Goal: Task Accomplishment & Management: Manage account settings

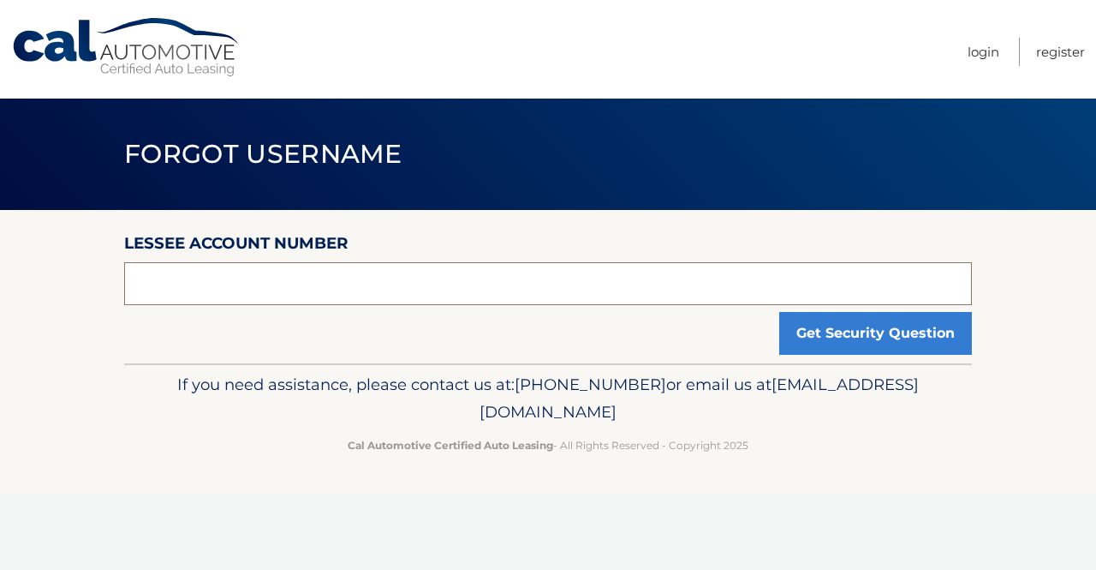
click at [711, 289] on input "text" at bounding box center [548, 283] width 848 height 43
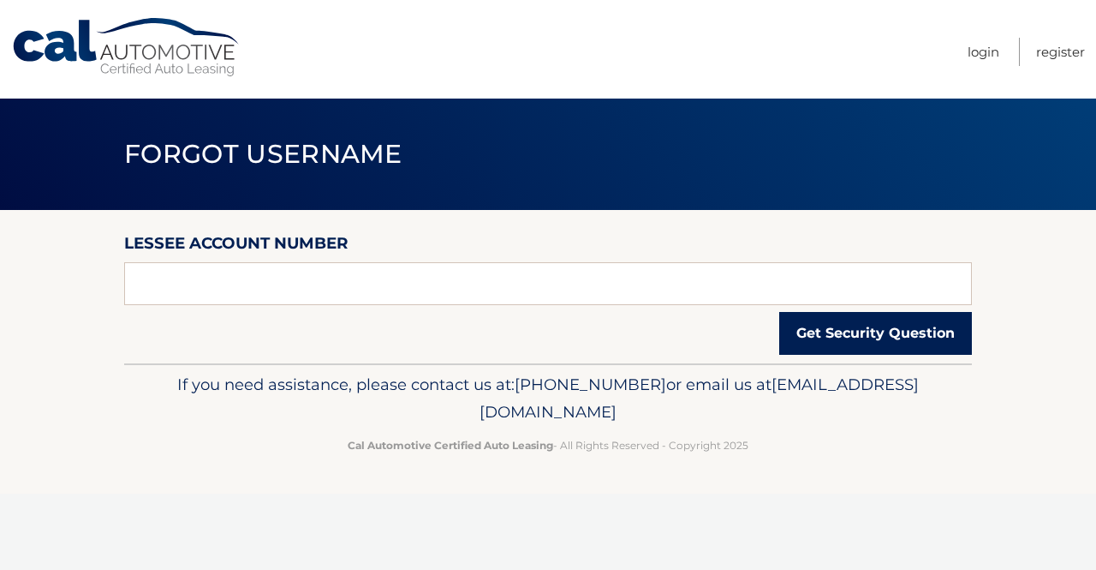
click at [851, 340] on button "Get Security Question" at bounding box center [876, 333] width 193 height 43
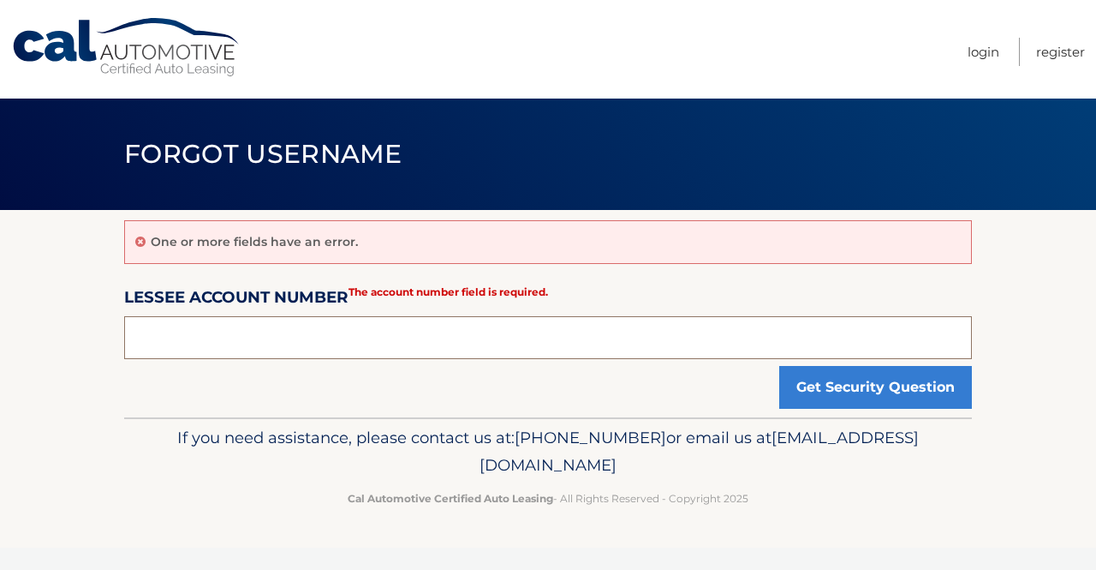
click at [712, 328] on input "text" at bounding box center [548, 337] width 848 height 43
type input "1320485632"
click at [923, 418] on div "If you need assistance, please contact us at: 609-807-3200 or email us at Custo…" at bounding box center [548, 465] width 848 height 96
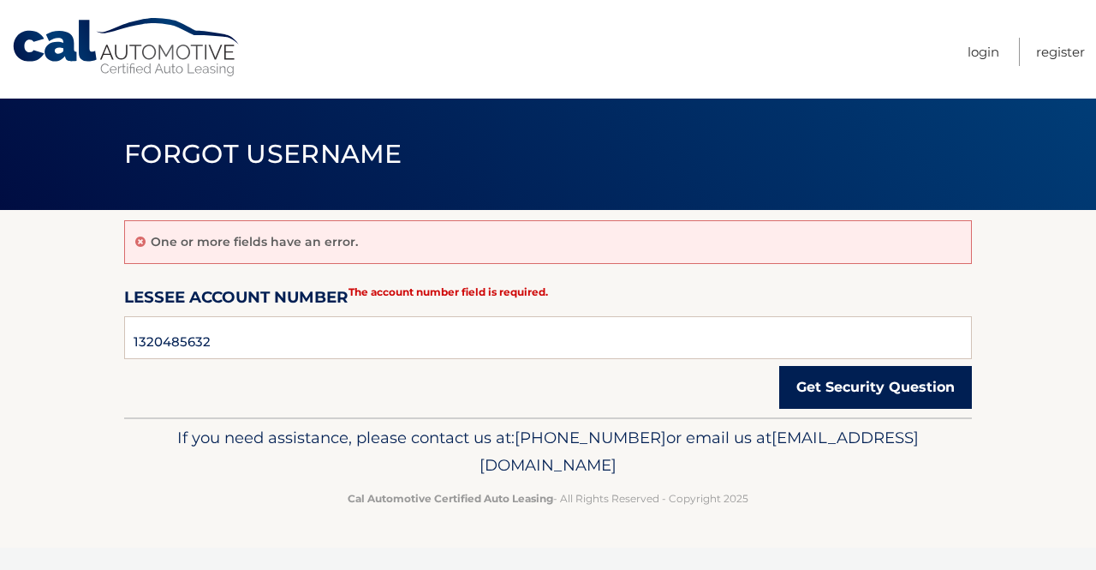
click at [933, 397] on button "Get Security Question" at bounding box center [876, 387] width 193 height 43
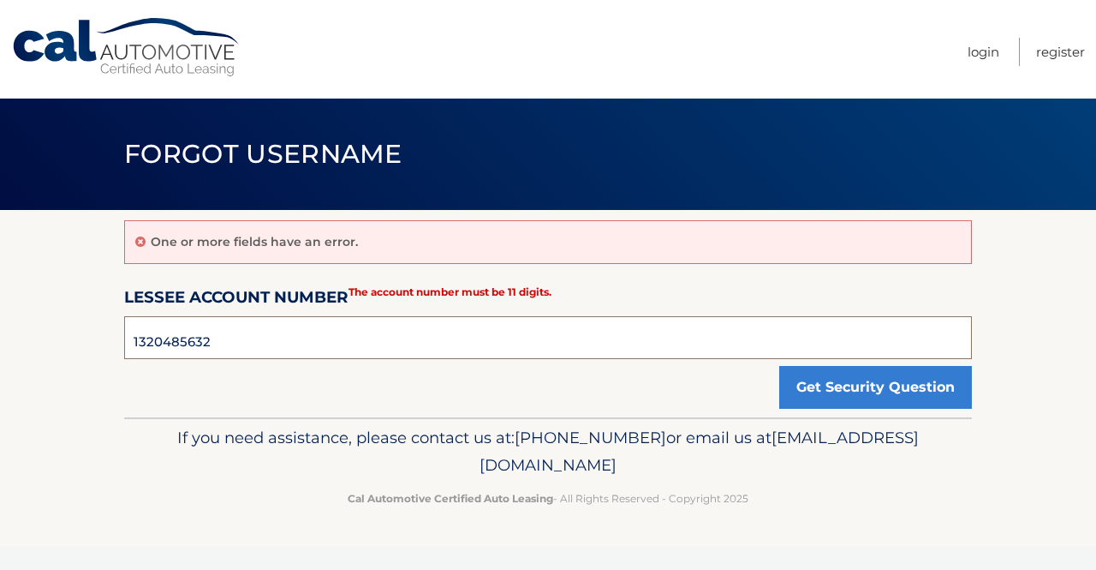
click at [261, 354] on input "1320485632" at bounding box center [548, 337] width 848 height 43
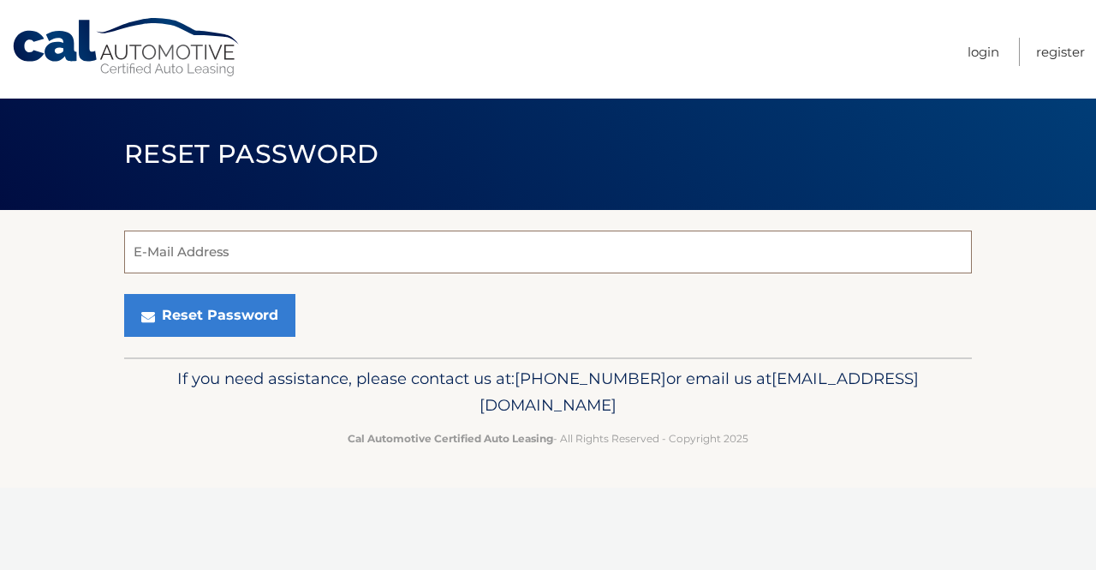
click at [439, 269] on input "E-Mail Address" at bounding box center [548, 251] width 848 height 43
type input "maria-pellejero@hotmail.com"
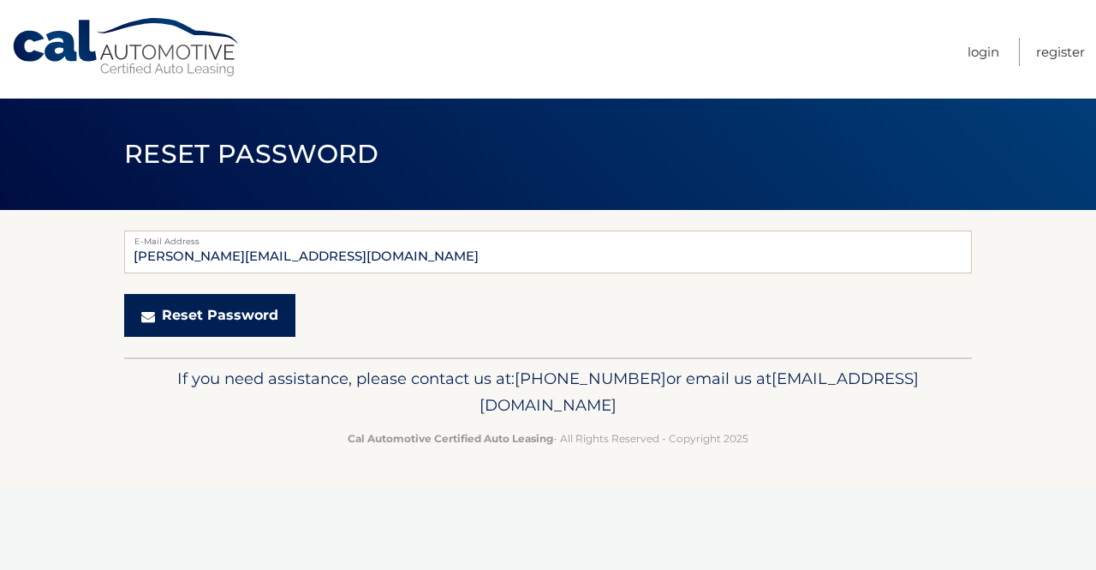
click at [226, 300] on button "Reset Password" at bounding box center [209, 315] width 171 height 43
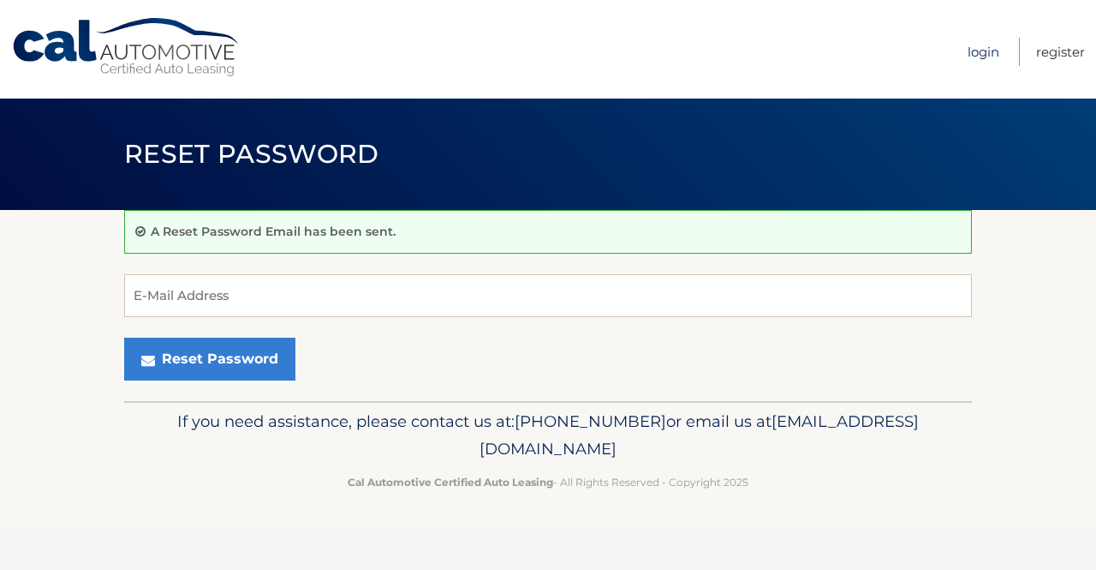
click at [984, 50] on link "Login" at bounding box center [984, 52] width 32 height 28
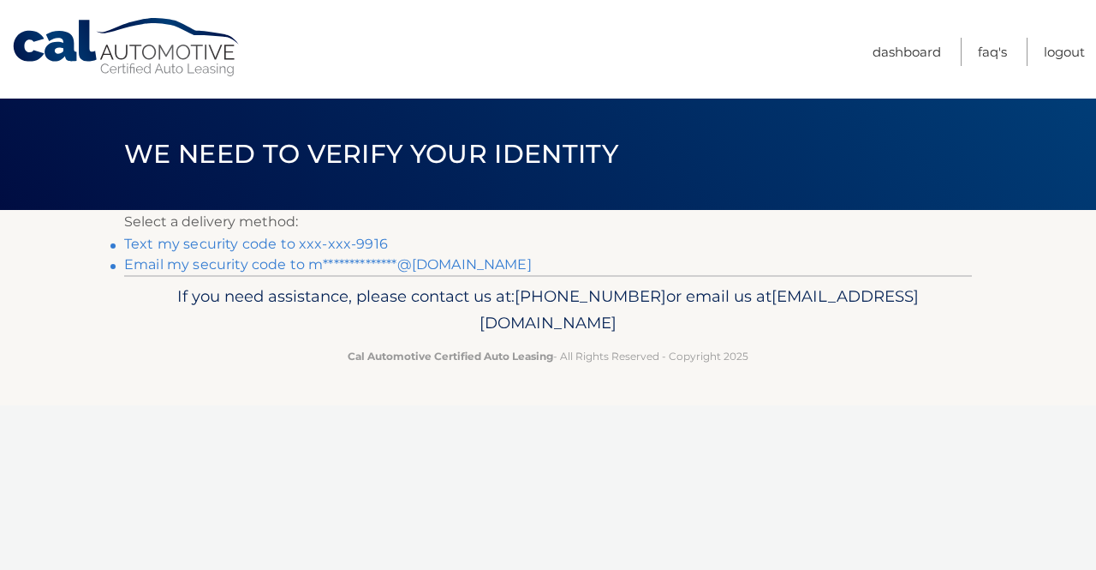
click at [355, 242] on link "Text my security code to xxx-xxx-9916" at bounding box center [256, 244] width 264 height 16
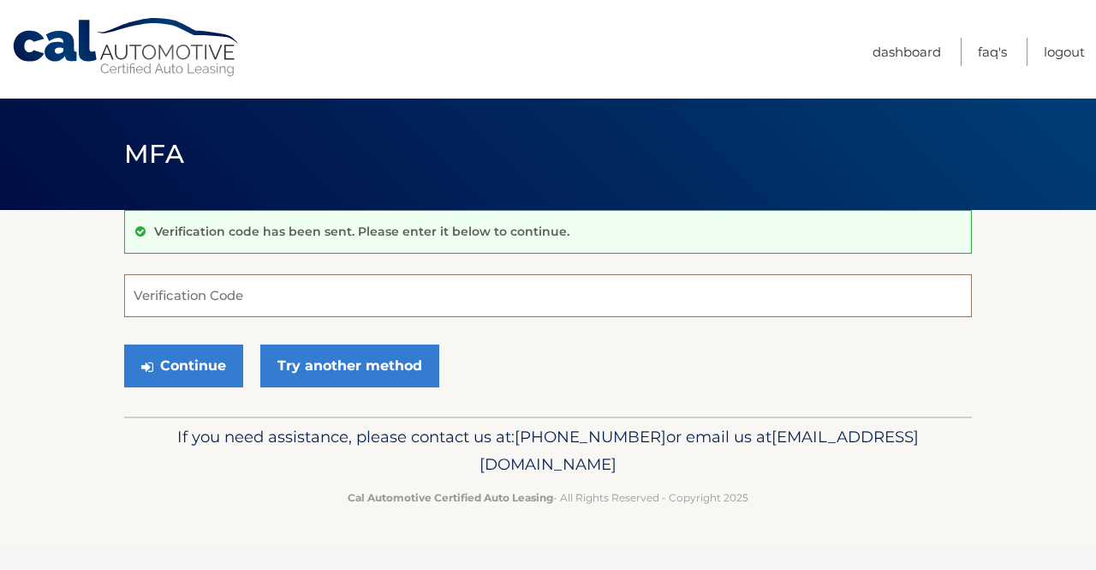
click at [346, 302] on input "Verification Code" at bounding box center [548, 295] width 848 height 43
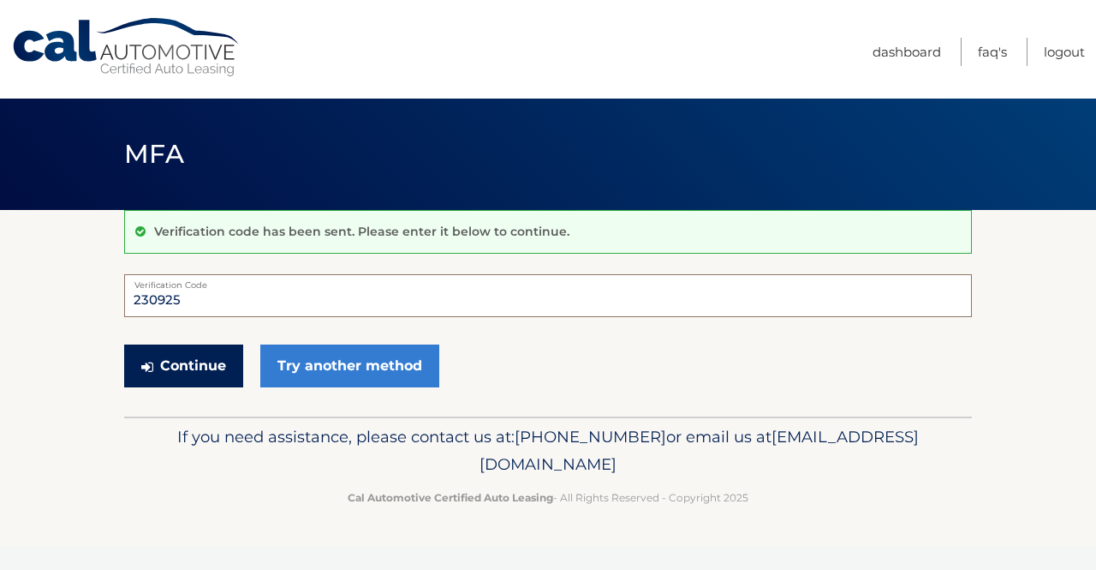
type input "230925"
click at [195, 375] on button "Continue" at bounding box center [183, 365] width 119 height 43
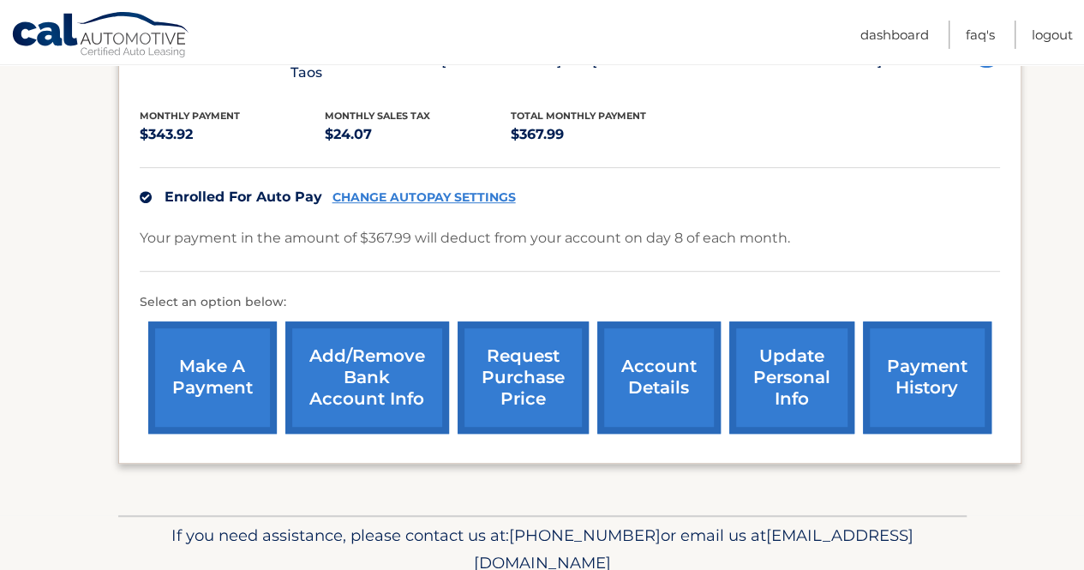
scroll to position [247, 0]
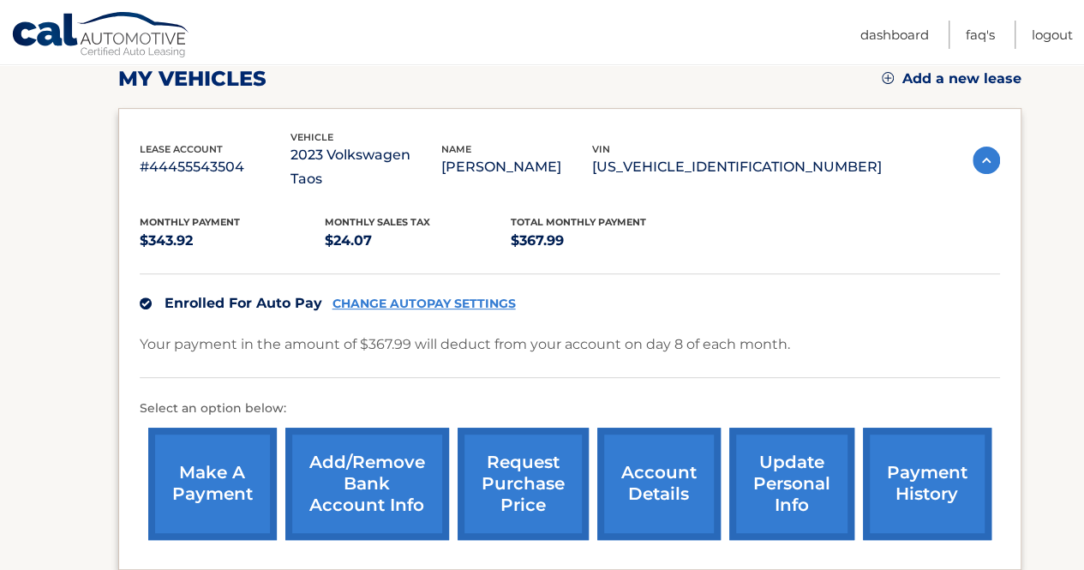
click at [469, 296] on link "CHANGE AUTOPAY SETTINGS" at bounding box center [423, 303] width 183 height 15
click at [372, 510] on link "Add/Remove bank account info" at bounding box center [367, 483] width 164 height 112
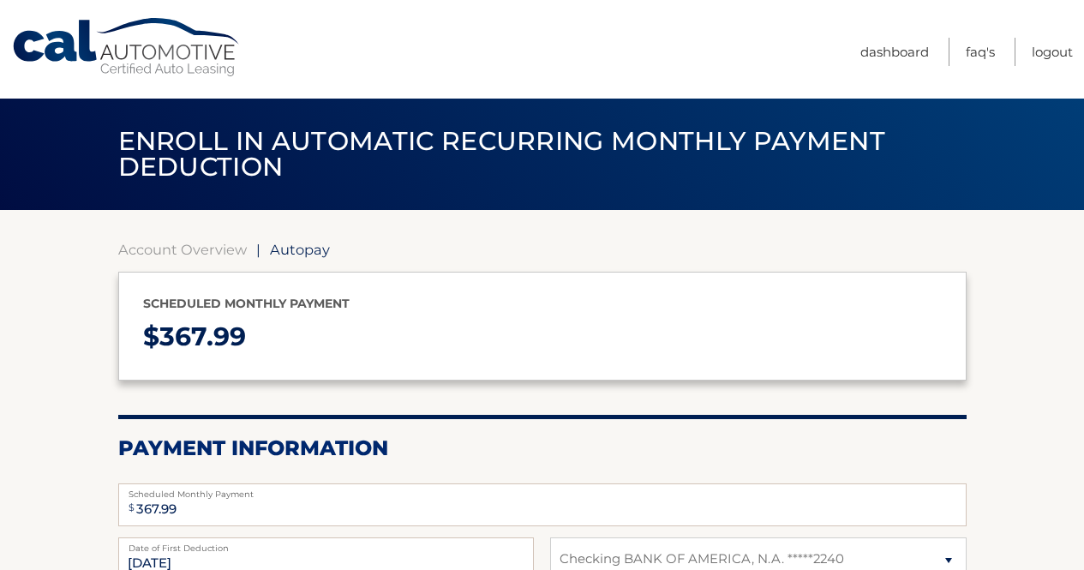
select select "NTI1ODIyOGMtZDkyYS00NmYyLTgxNDQtZmQyMzRjNjZjYzJh"
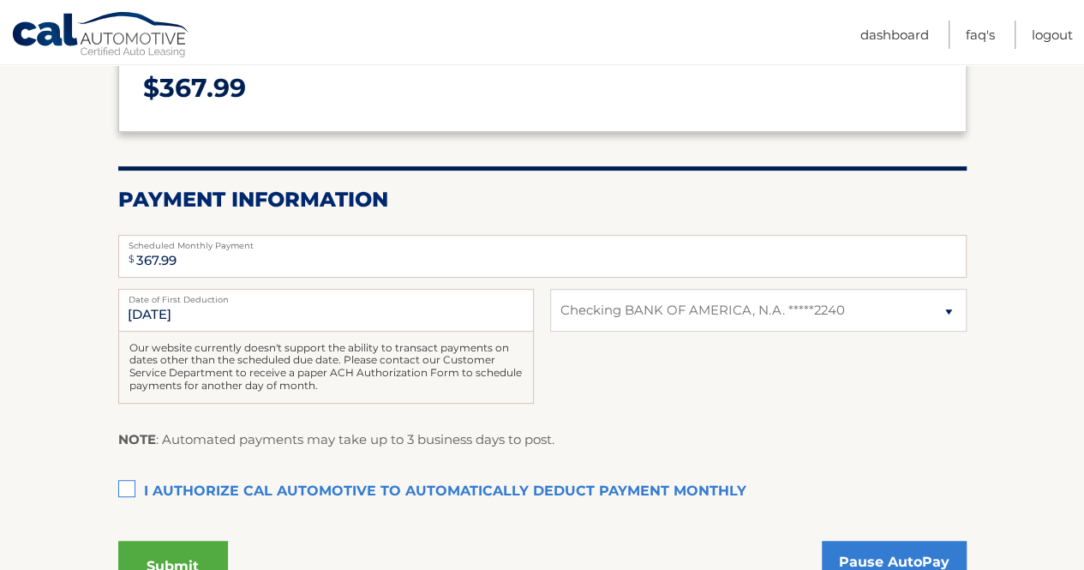
scroll to position [268, 0]
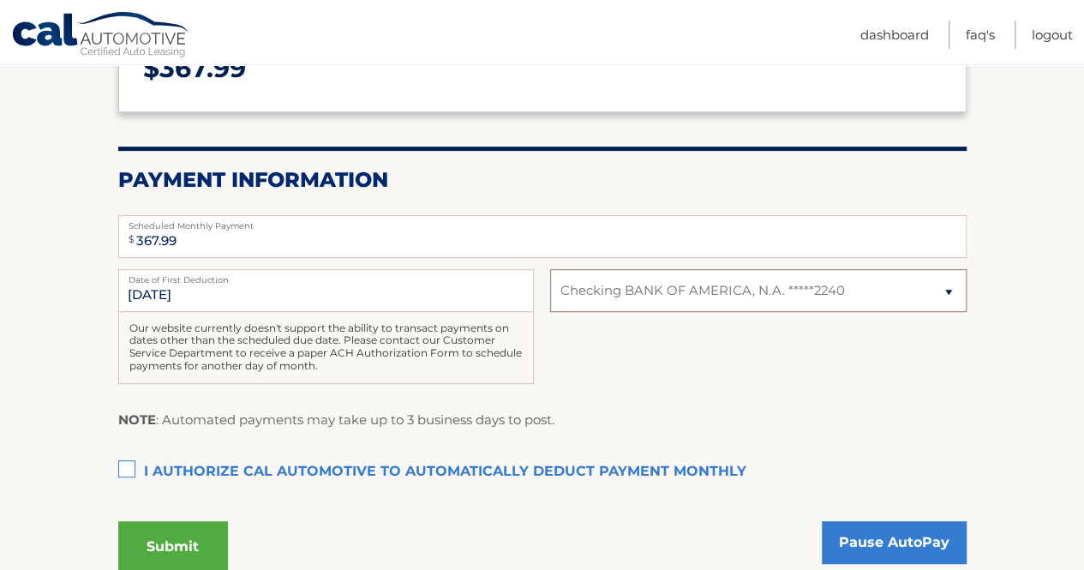
click at [941, 284] on select "Select Bank Account Checking BANK OF AMERICA, N.A. *****2240" at bounding box center [757, 290] width 415 height 43
select select
click at [550, 269] on select "Select Bank Account Checking BANK OF AMERICA, N.A. *****2240" at bounding box center [757, 290] width 415 height 43
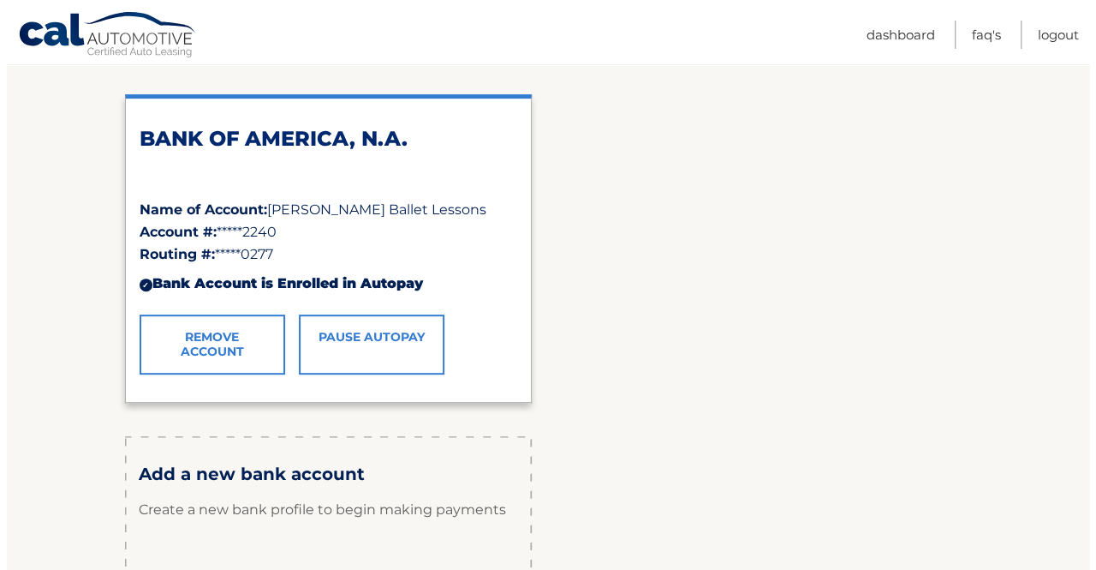
scroll to position [257, 0]
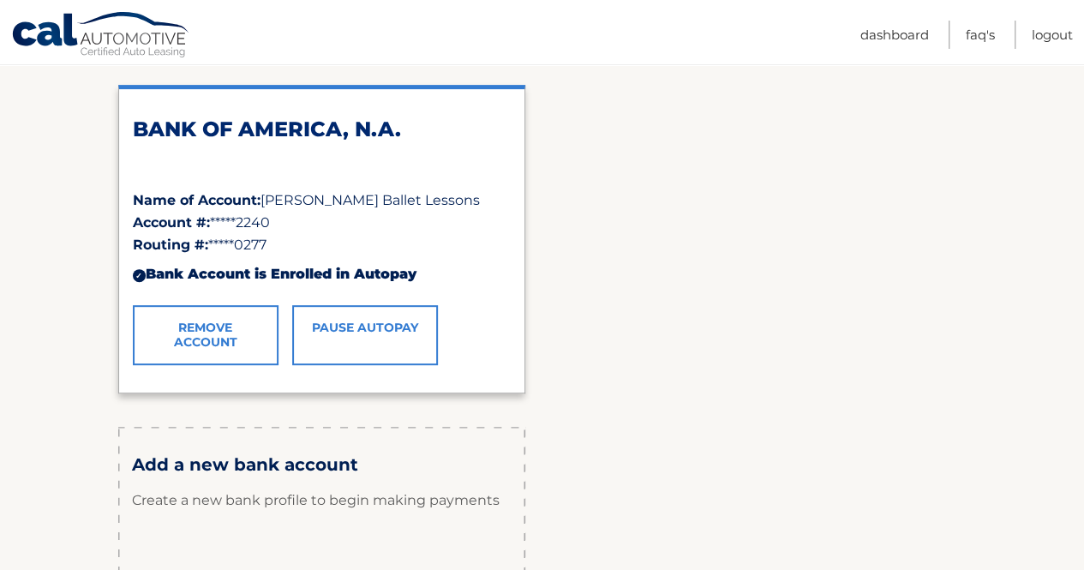
click at [197, 347] on link "Remove Account" at bounding box center [206, 335] width 146 height 60
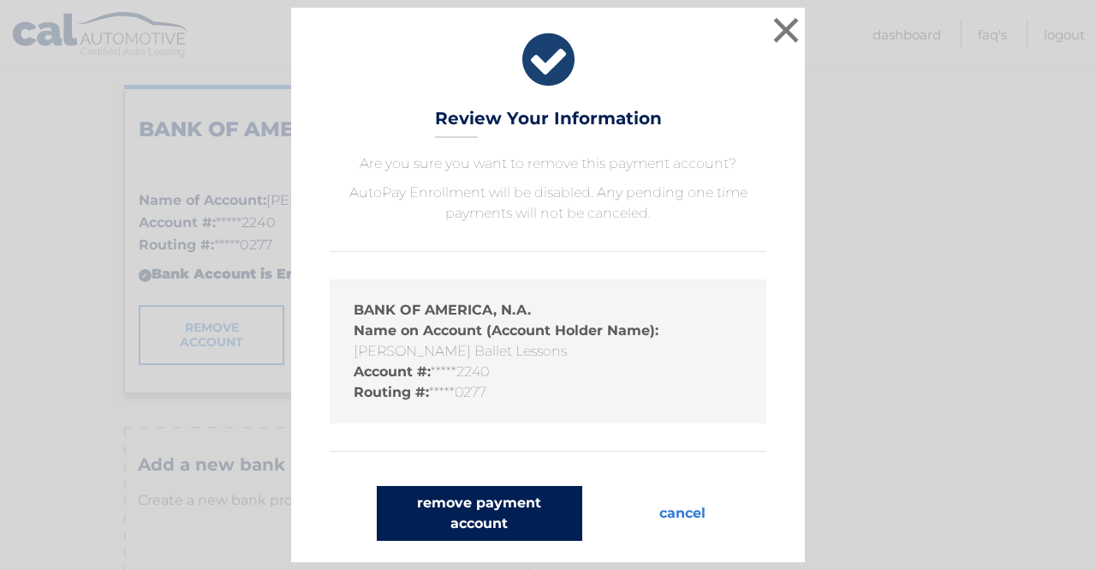
click at [505, 515] on button "remove payment account" at bounding box center [480, 513] width 206 height 55
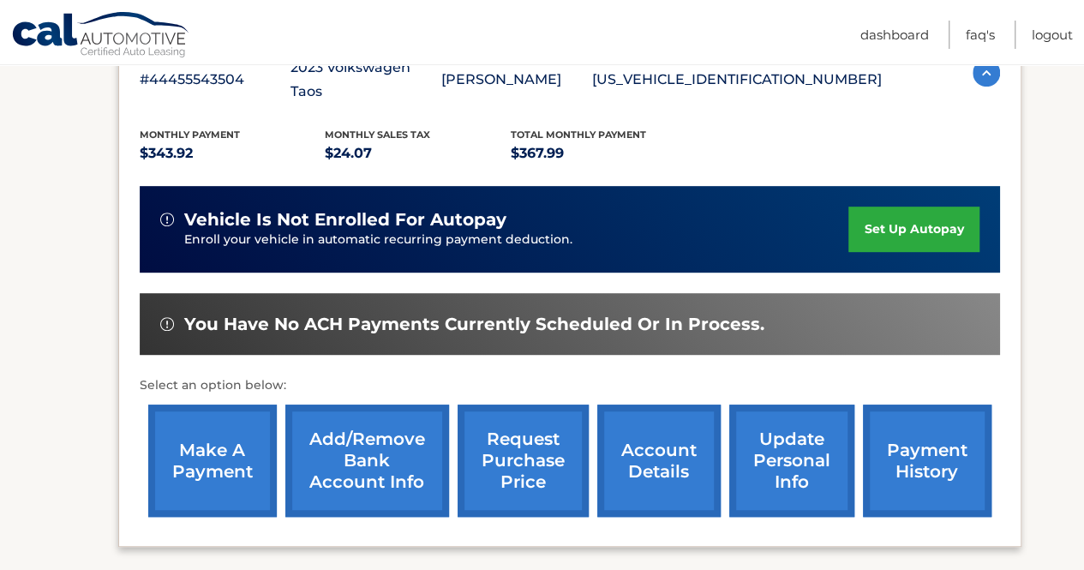
scroll to position [336, 0]
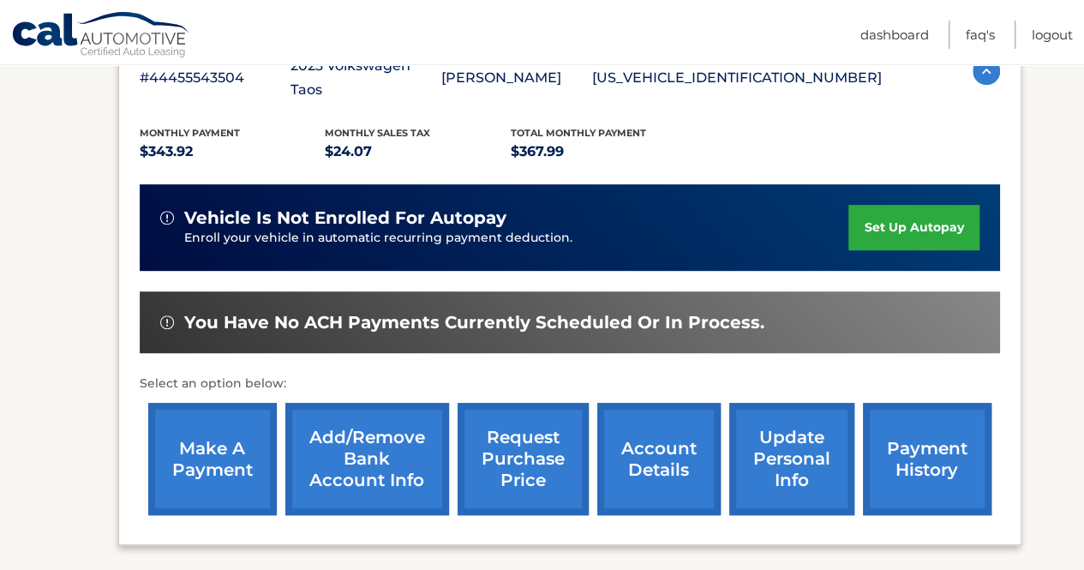
click at [935, 227] on link "set up autopay" at bounding box center [913, 227] width 130 height 45
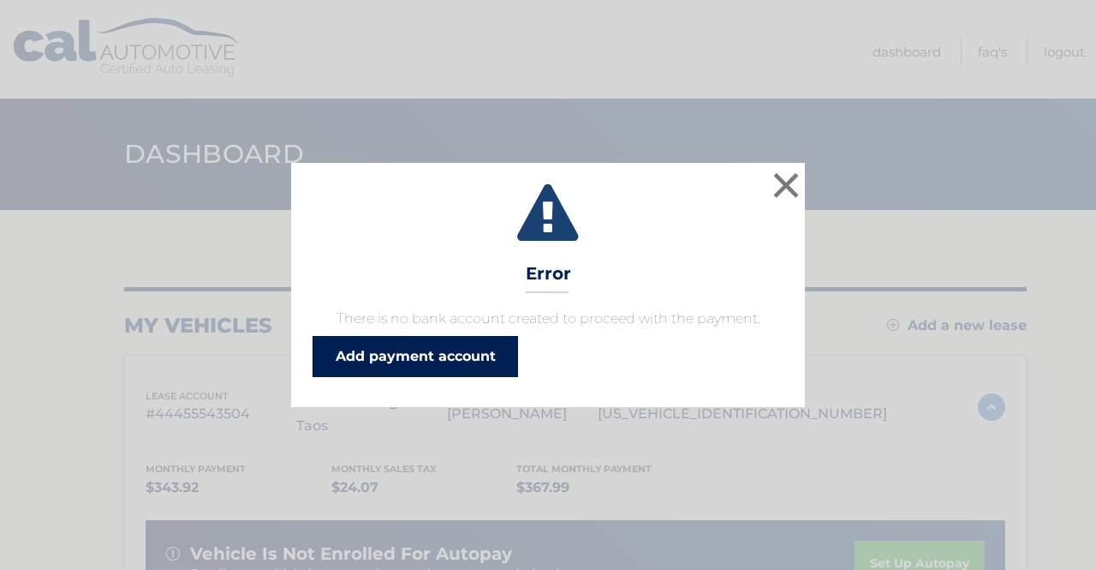
click at [452, 359] on link "Add payment account" at bounding box center [416, 356] width 206 height 41
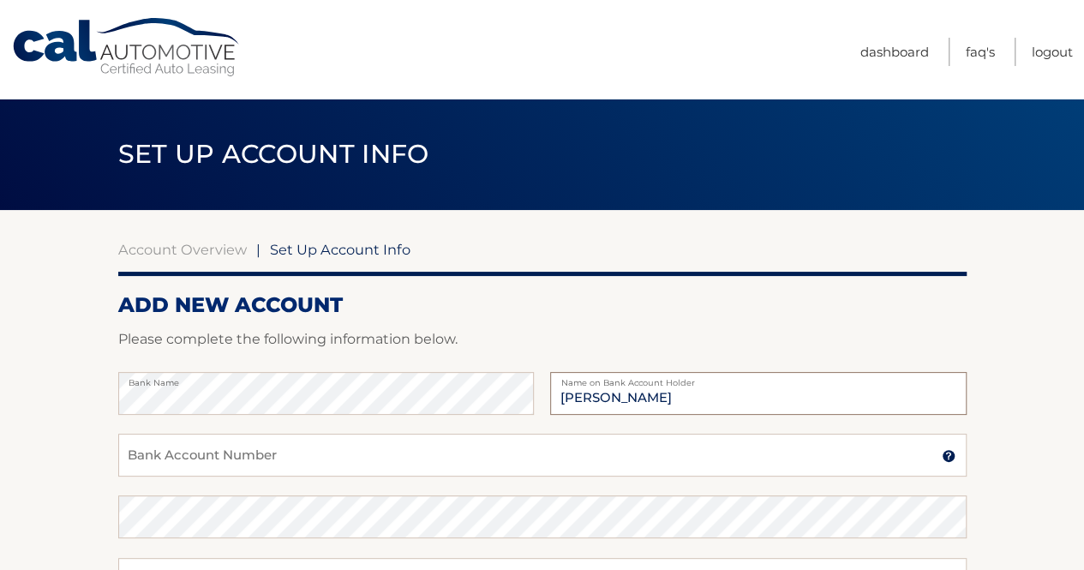
type input "Maria Pellejero Lozano"
click at [393, 446] on input "Bank Account Number" at bounding box center [542, 454] width 848 height 43
type input "898088271115"
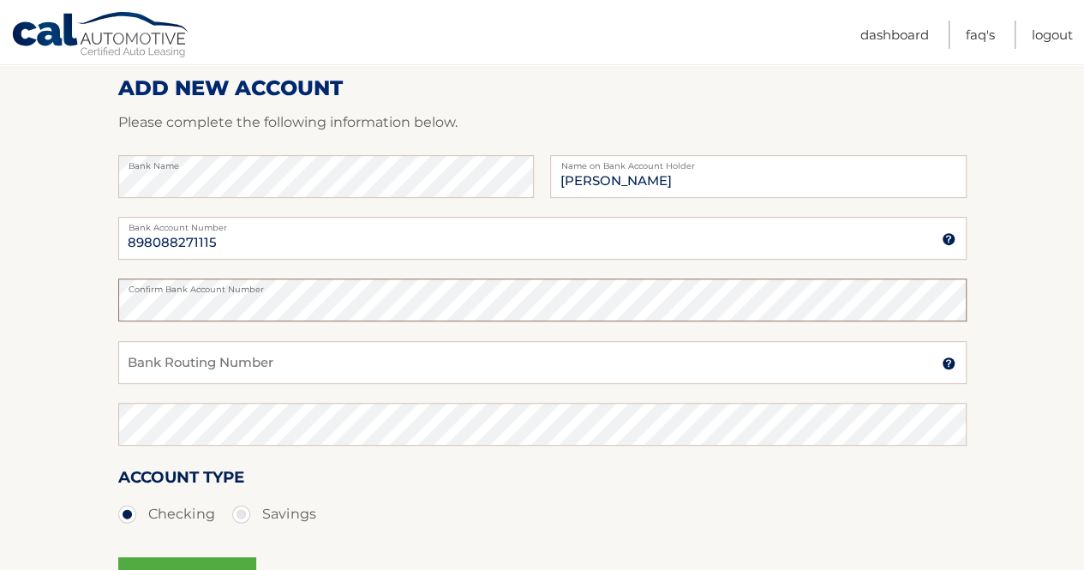
scroll to position [222, 0]
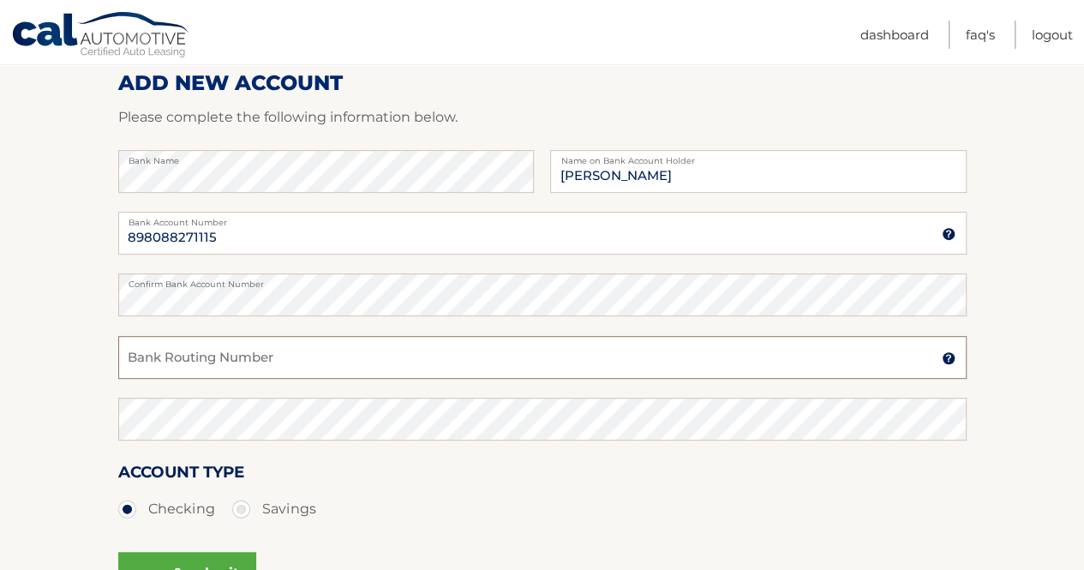
click at [158, 361] on input "Bank Routing Number" at bounding box center [542, 357] width 848 height 43
type input "063100277"
click at [776, 481] on div "Account Type Checking Savings" at bounding box center [542, 492] width 848 height 66
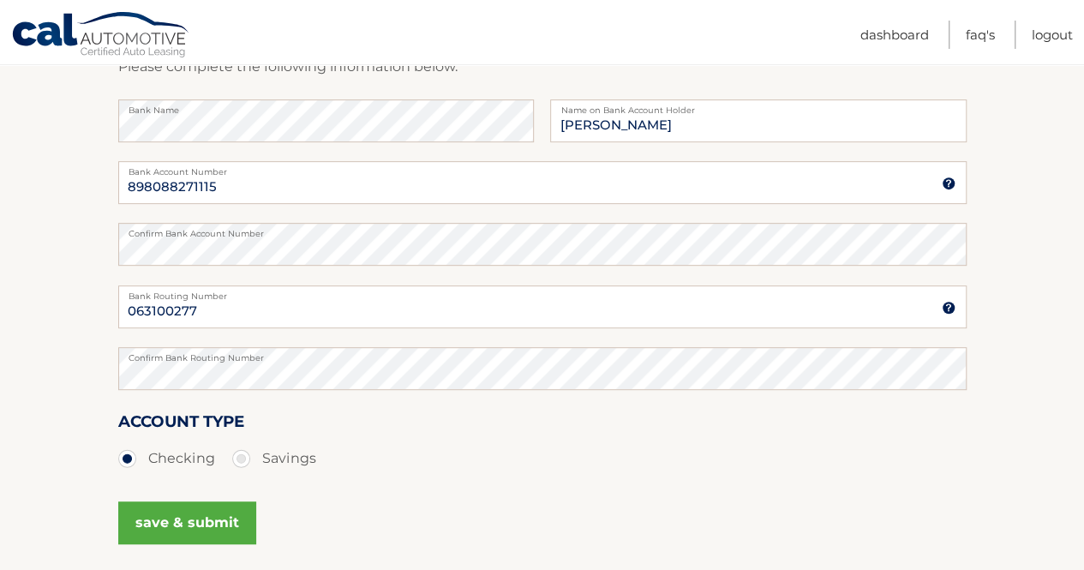
scroll to position [423, 0]
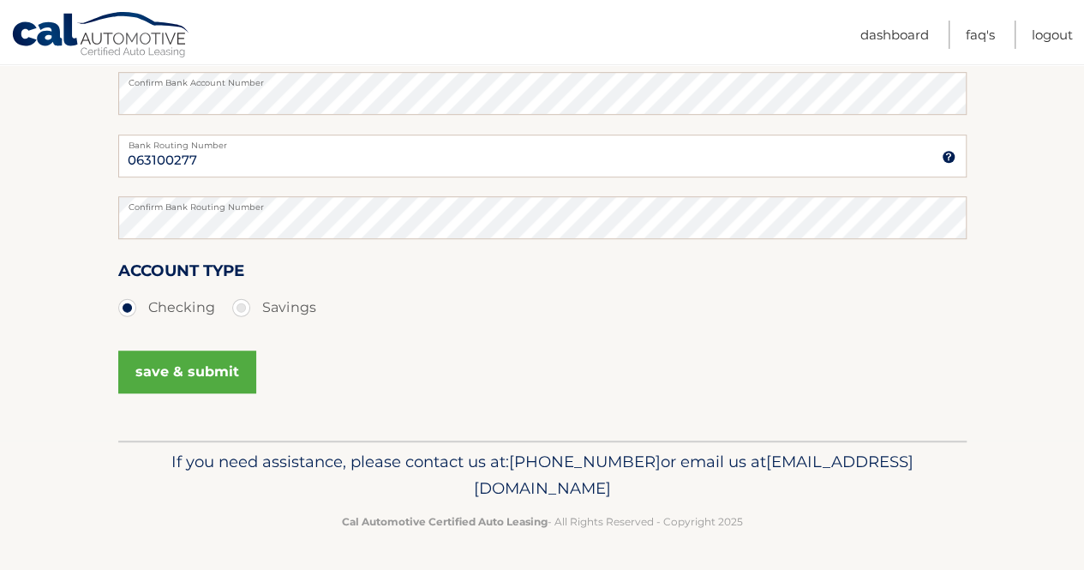
click at [166, 376] on button "save & submit" at bounding box center [187, 371] width 138 height 43
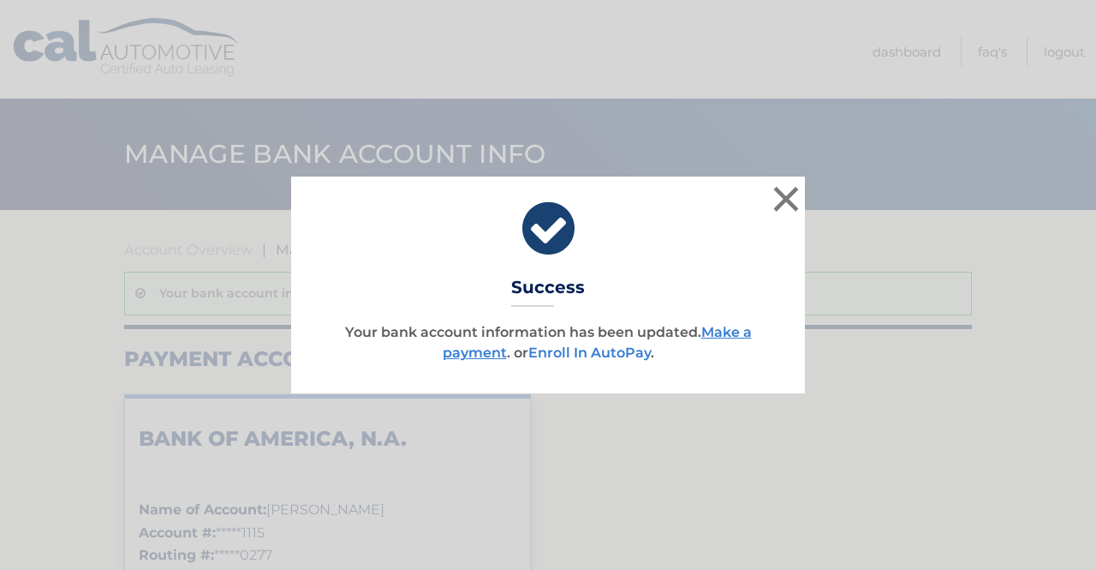
click at [603, 354] on link "Enroll In AutoPay" at bounding box center [590, 352] width 122 height 16
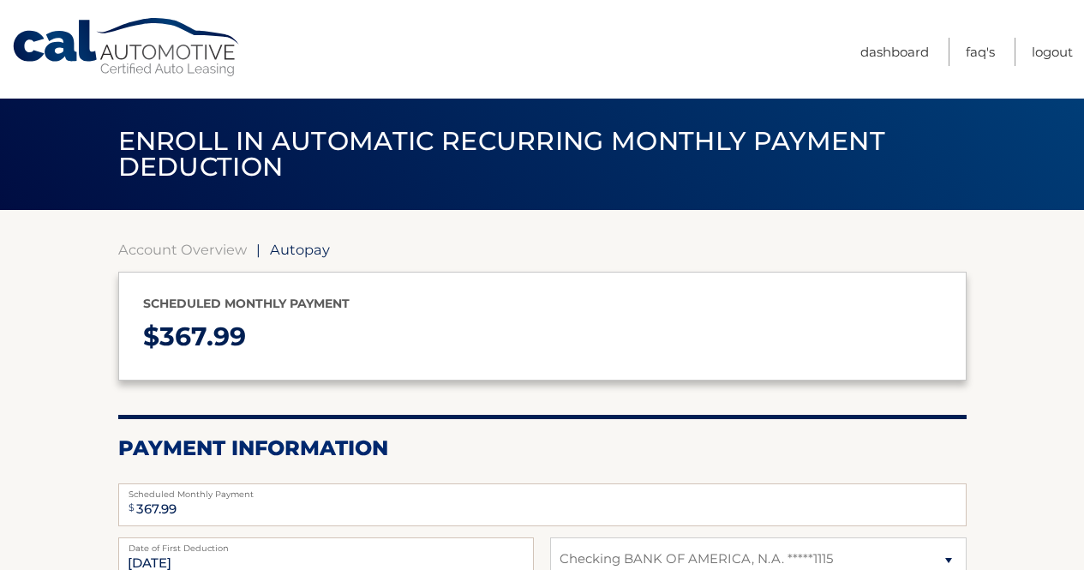
select select "N2YzMzllNGItMGFiMi00YmVkLTg4NGUtNDA0NjJhNDQ1NmRi"
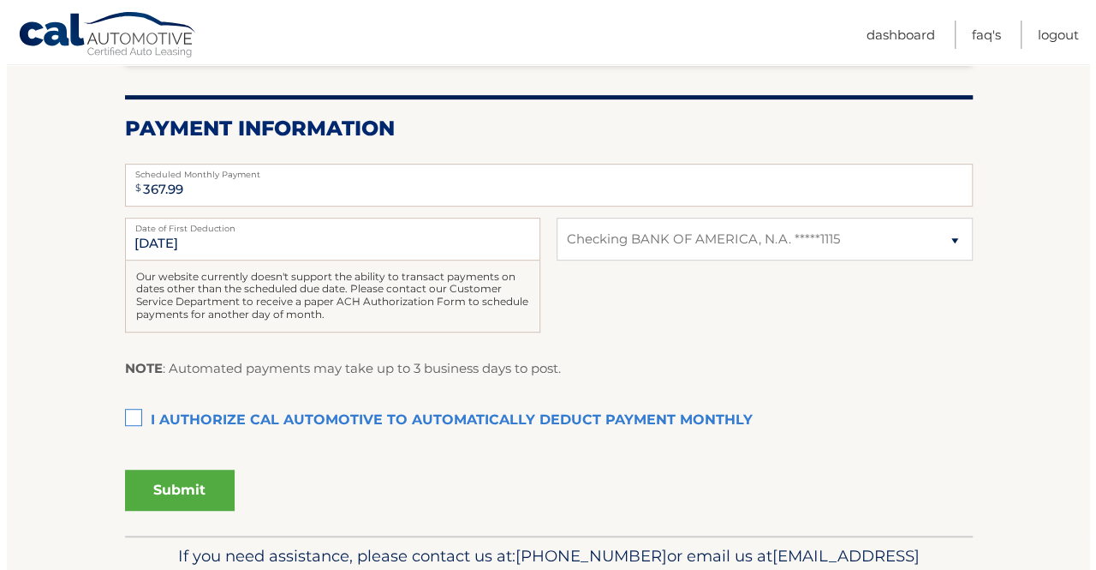
scroll to position [320, 0]
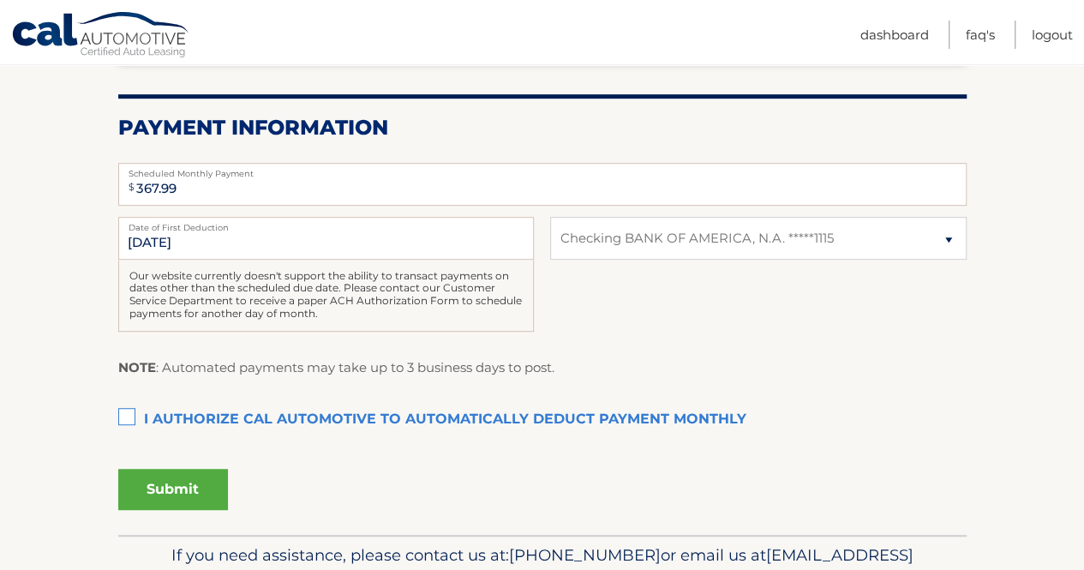
click at [128, 415] on label "I authorize cal automotive to automatically deduct payment monthly This checkbo…" at bounding box center [542, 420] width 848 height 34
click at [0, 0] on input "I authorize cal automotive to automatically deduct payment monthly This checkbo…" at bounding box center [0, 0] width 0 height 0
click at [180, 485] on button "Submit" at bounding box center [173, 489] width 110 height 41
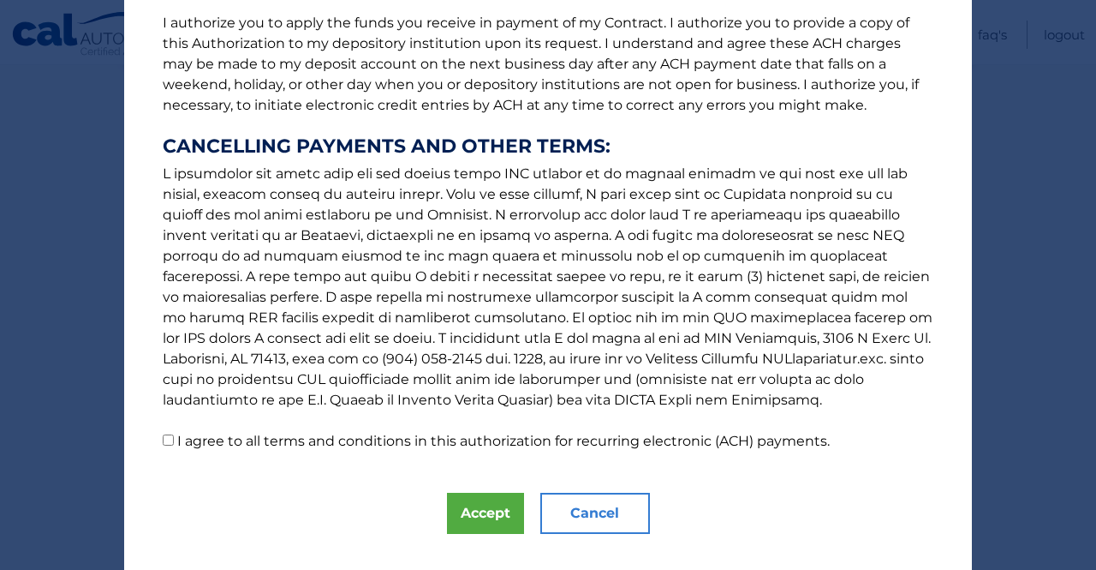
scroll to position [260, 0]
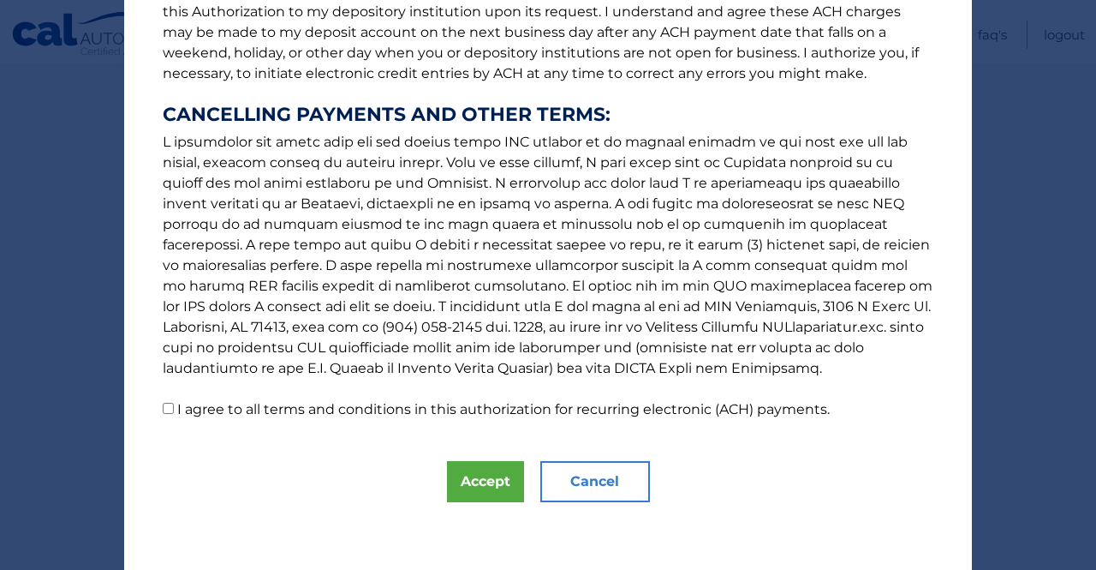
click at [471, 415] on label "I agree to all terms and conditions in this authorization for recurring electro…" at bounding box center [503, 409] width 653 height 16
click at [174, 414] on input "I agree to all terms and conditions in this authorization for recurring electro…" at bounding box center [168, 408] width 11 height 11
checkbox input "true"
click at [470, 487] on button "Accept" at bounding box center [485, 481] width 77 height 41
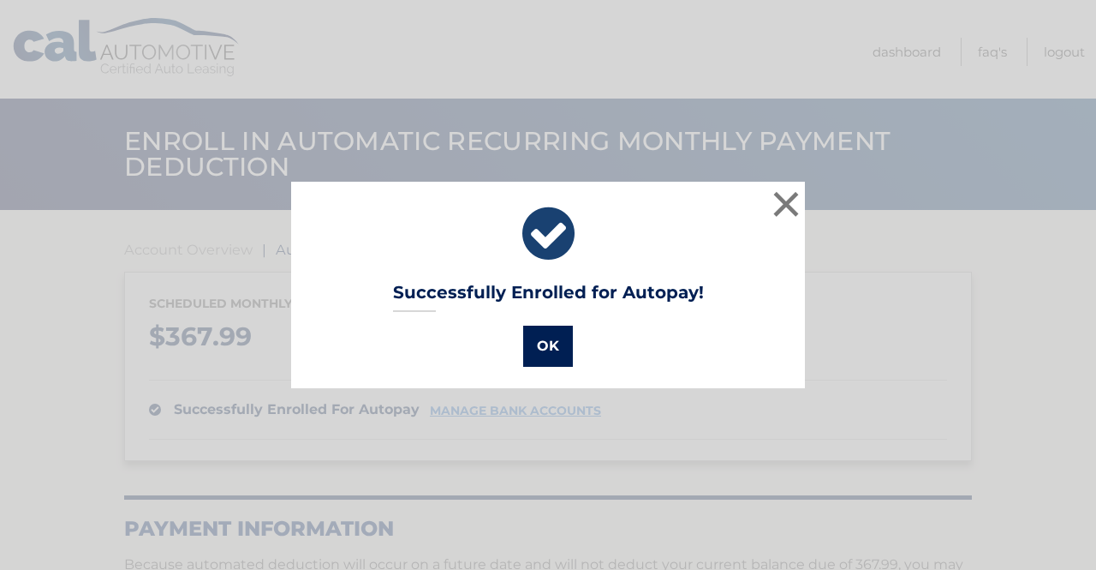
click at [539, 350] on button "OK" at bounding box center [548, 346] width 50 height 41
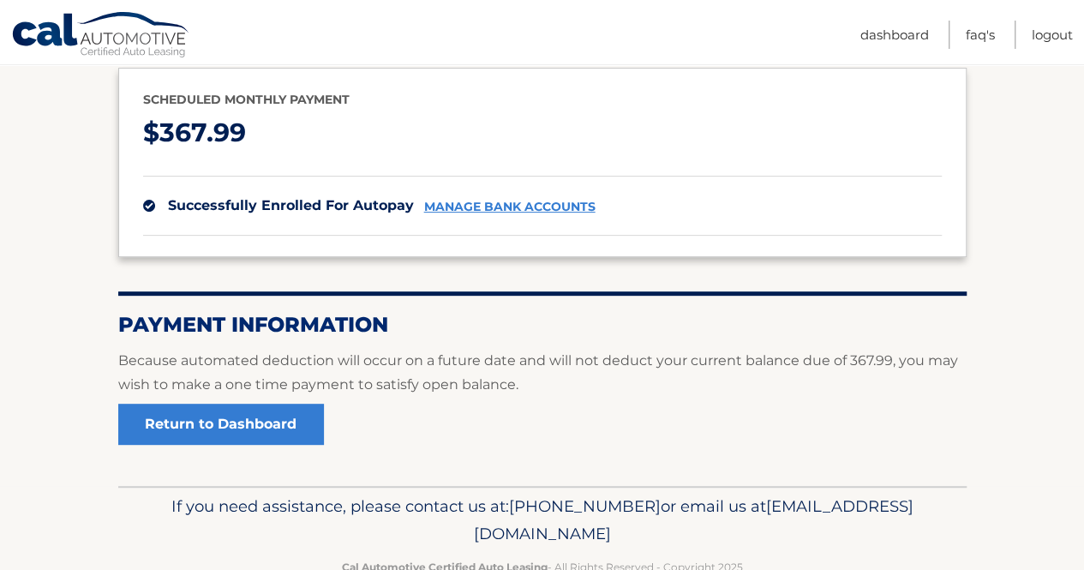
scroll to position [218, 0]
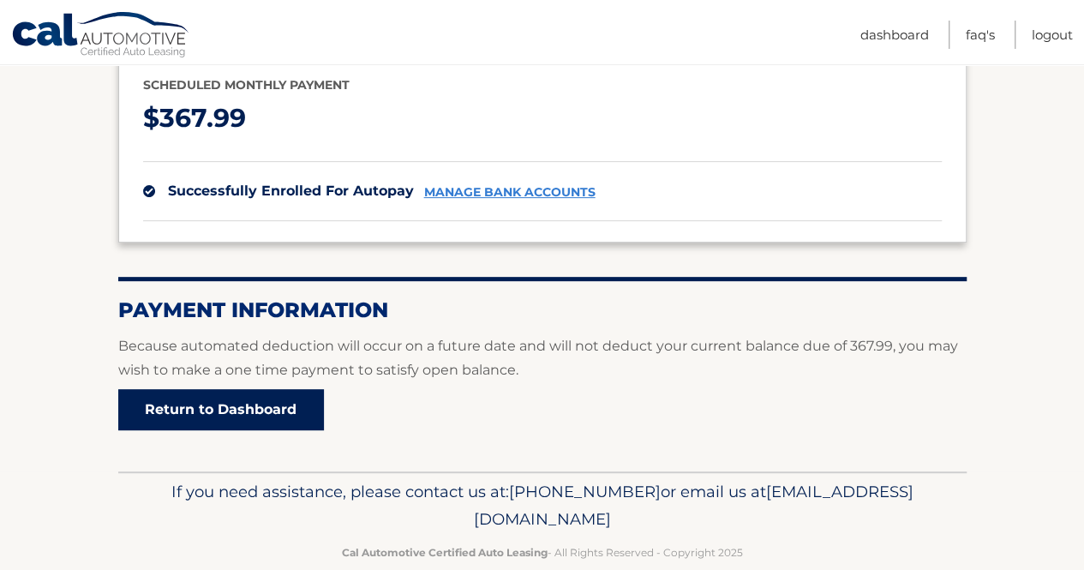
click at [288, 417] on link "Return to Dashboard" at bounding box center [221, 409] width 206 height 41
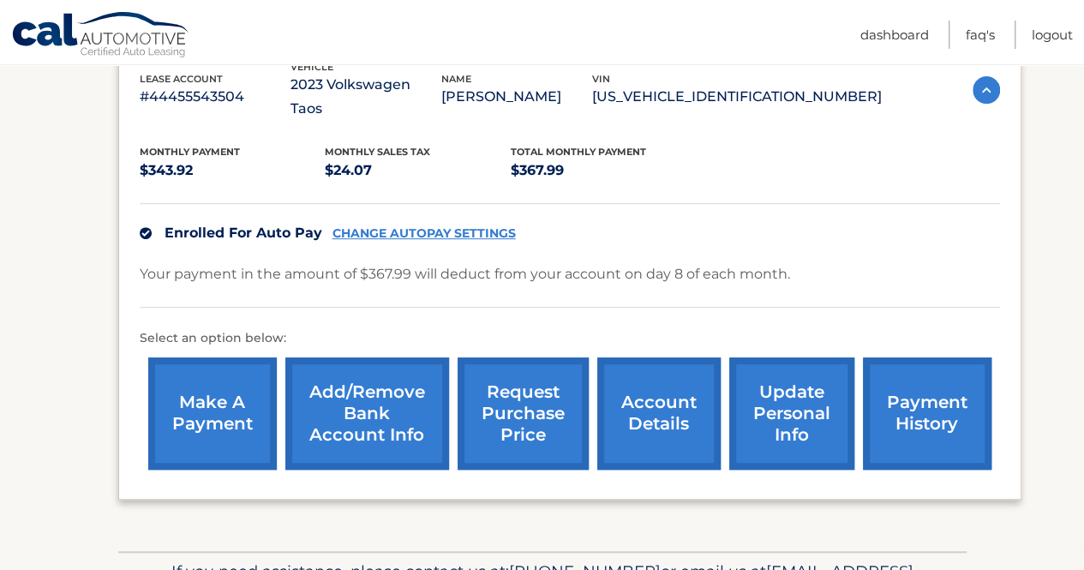
scroll to position [331, 0]
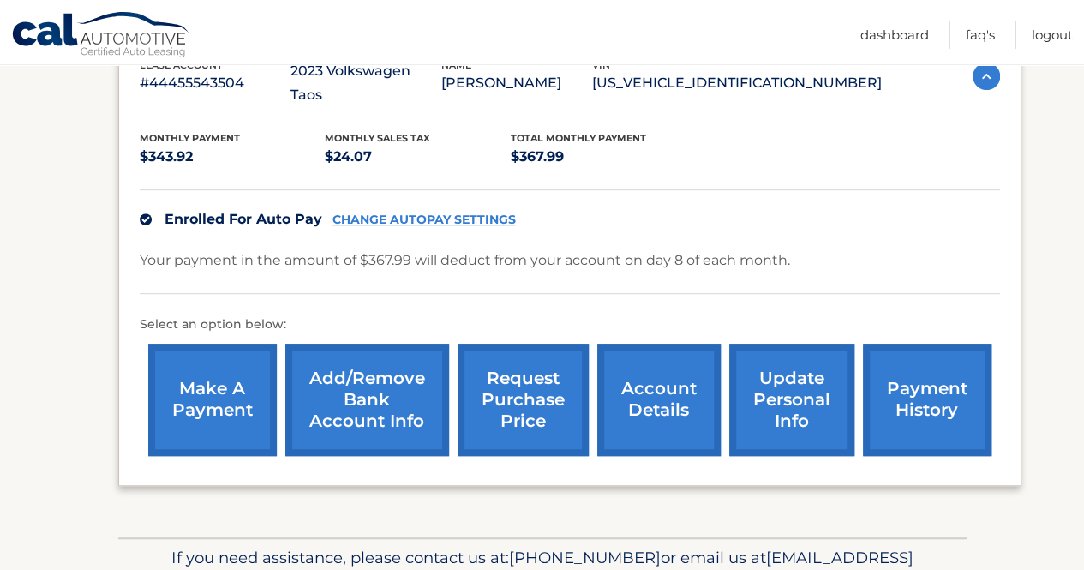
click at [496, 216] on link "CHANGE AUTOPAY SETTINGS" at bounding box center [423, 219] width 183 height 15
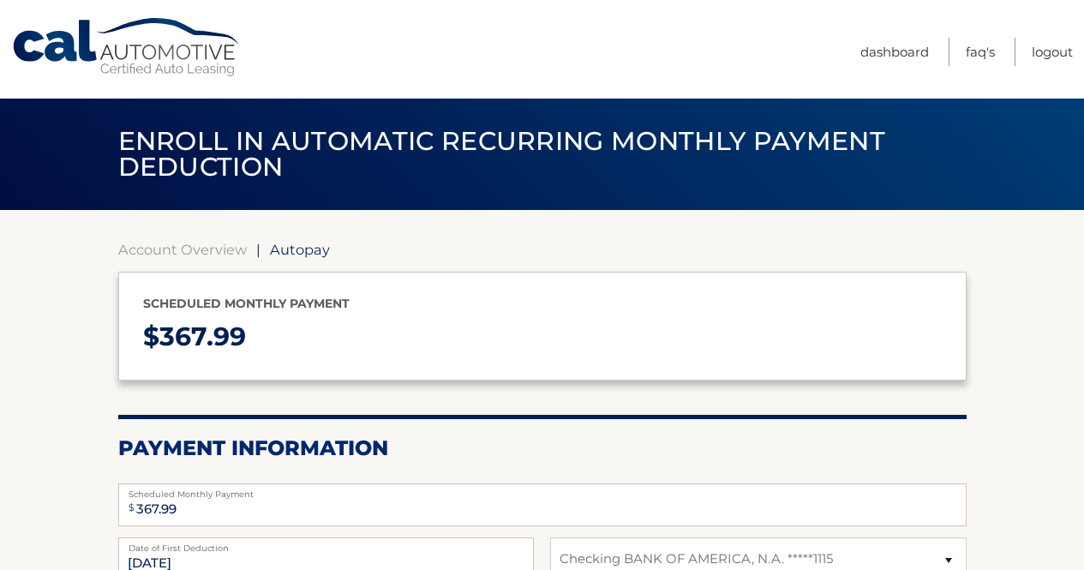
select select "N2YzMzllNGItMGFiMi00YmVkLTg4NGUtNDA0NjJhNDQ1NmRi"
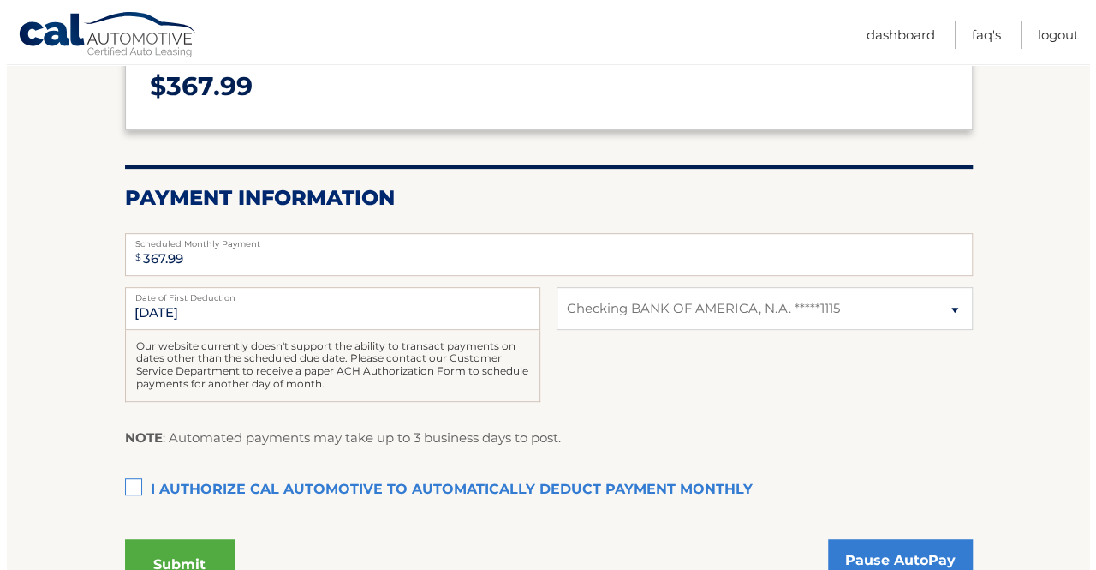
scroll to position [250, 0]
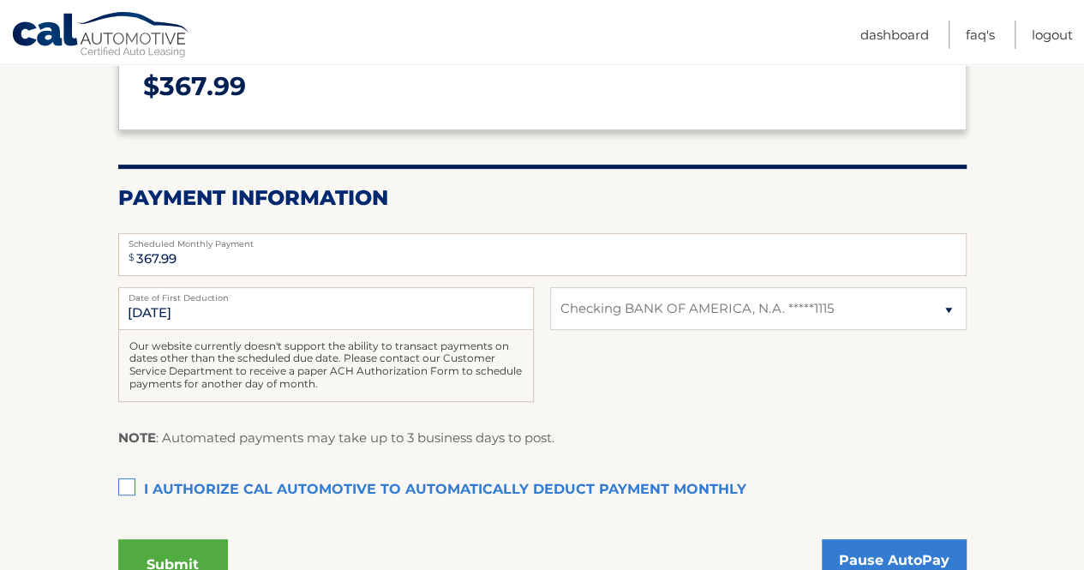
click at [128, 486] on label "I authorize cal automotive to automatically deduct payment monthly This checkbo…" at bounding box center [542, 490] width 848 height 34
click at [0, 0] on input "I authorize cal automotive to automatically deduct payment monthly This checkbo…" at bounding box center [0, 0] width 0 height 0
click at [212, 553] on button "Submit" at bounding box center [173, 564] width 110 height 51
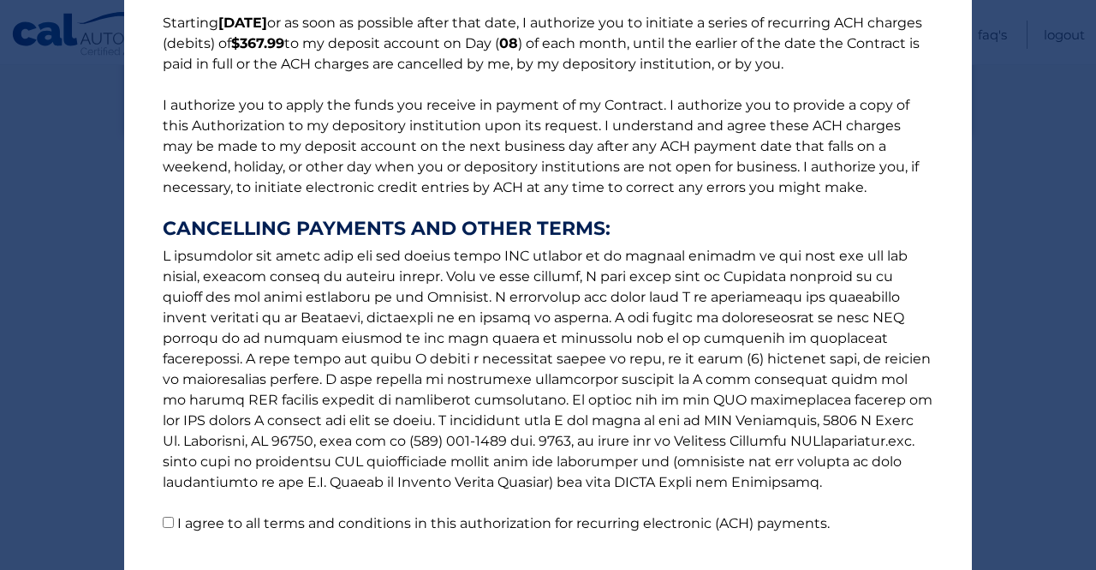
scroll to position [260, 0]
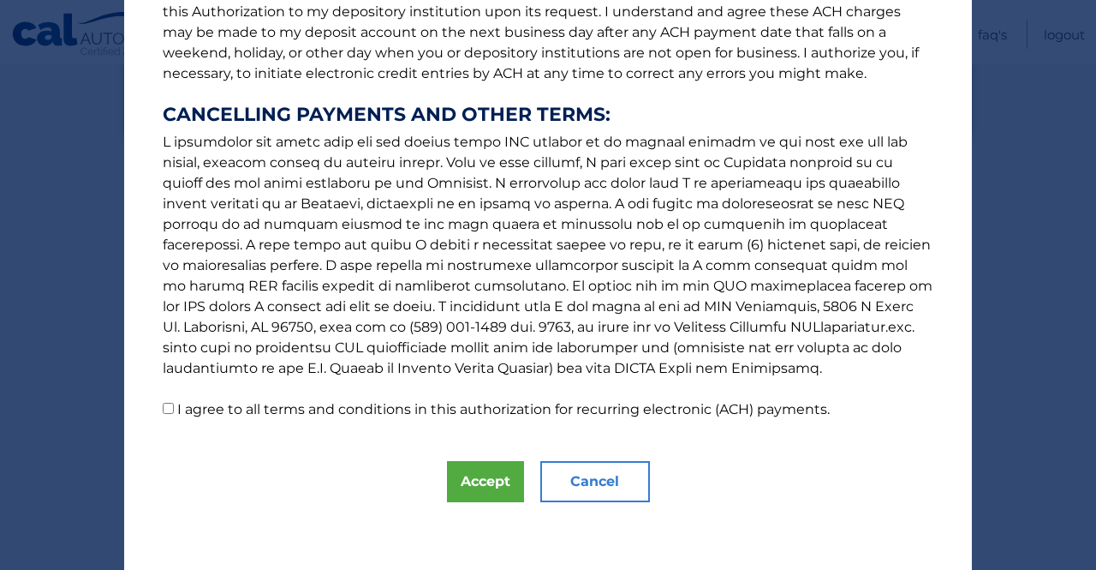
click at [415, 413] on label "I agree to all terms and conditions in this authorization for recurring electro…" at bounding box center [503, 409] width 653 height 16
click at [174, 413] on input "I agree to all terms and conditions in this authorization for recurring electro…" at bounding box center [168, 408] width 11 height 11
checkbox input "true"
click at [471, 486] on button "Accept" at bounding box center [485, 481] width 77 height 41
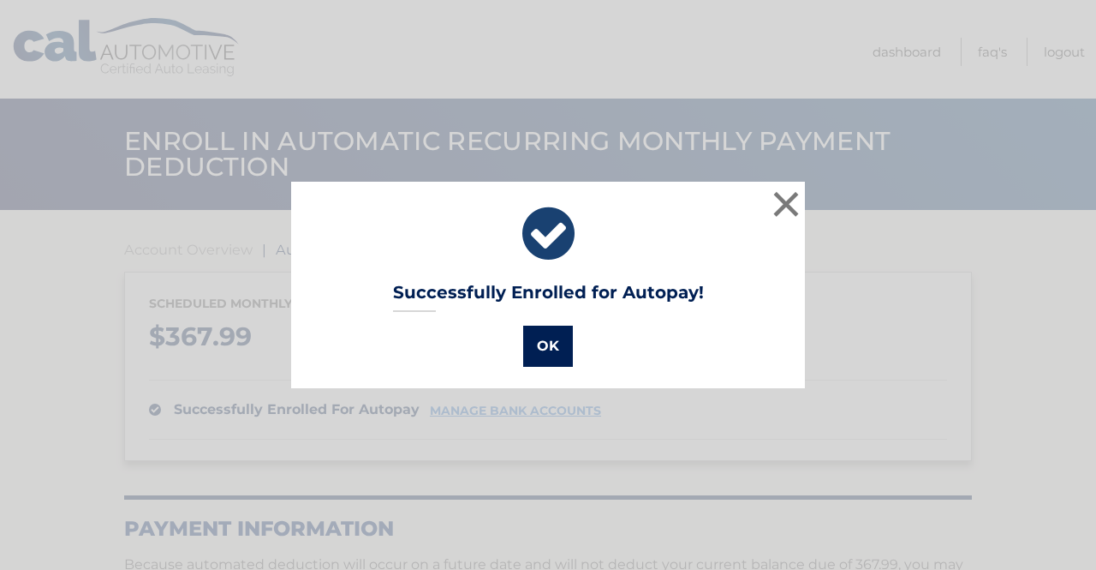
click at [538, 346] on button "OK" at bounding box center [548, 346] width 50 height 41
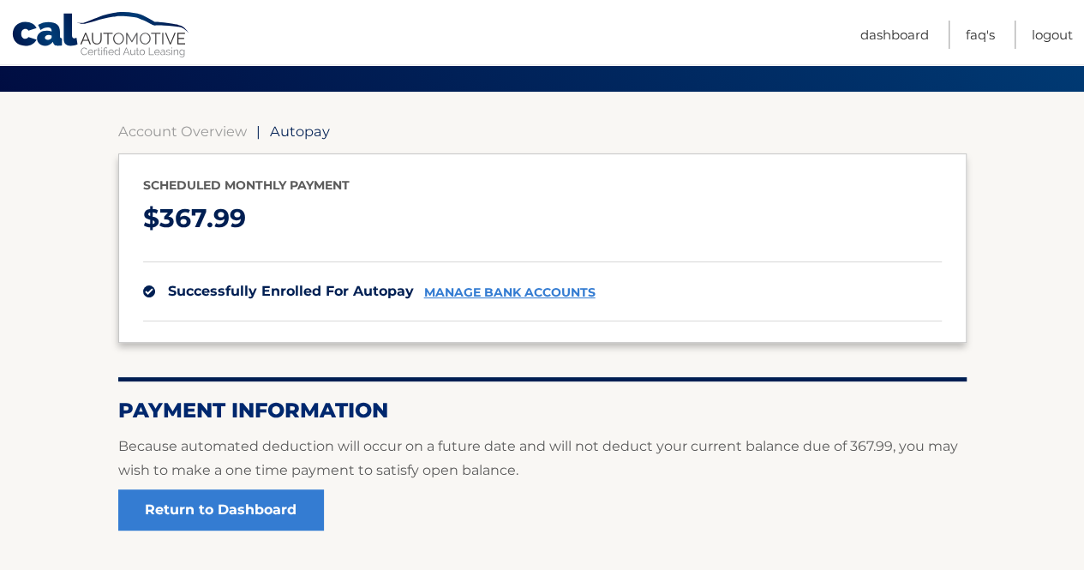
scroll to position [142, 0]
